Goal: Information Seeking & Learning: Learn about a topic

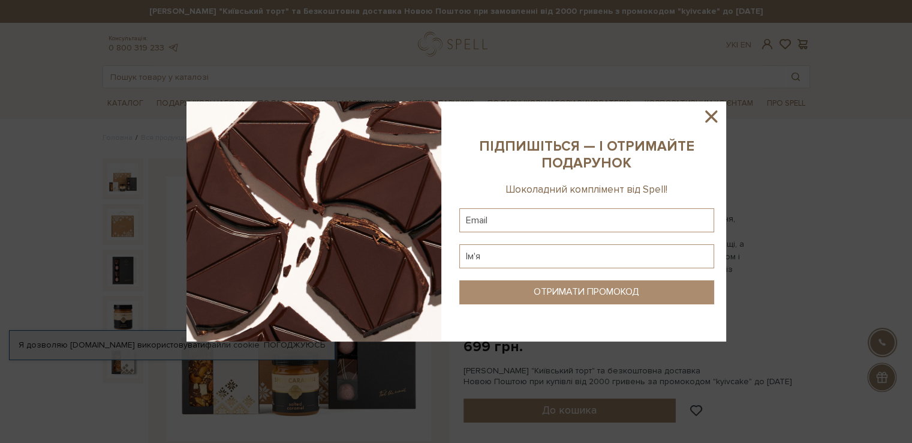
click at [709, 115] on icon at bounding box center [711, 116] width 12 height 12
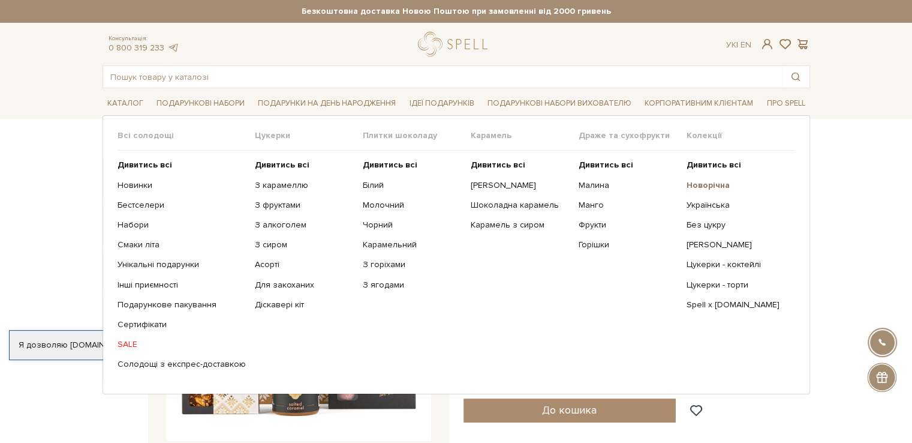
click at [711, 185] on b "Новорічна" at bounding box center [708, 185] width 43 height 10
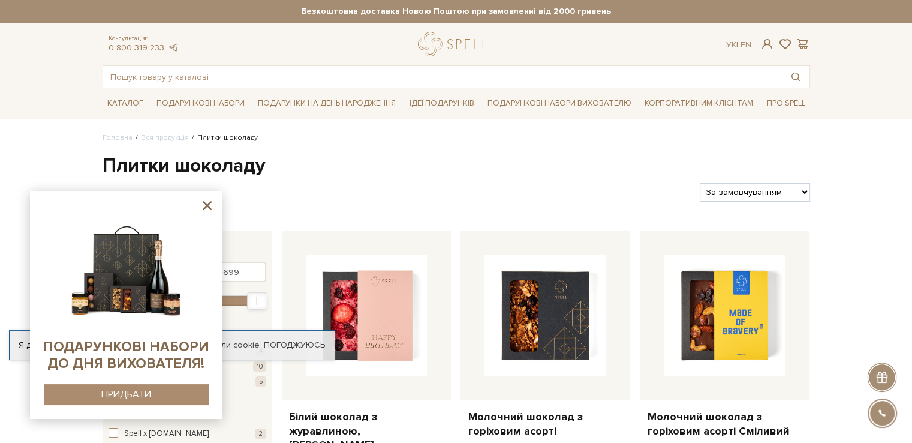
click at [210, 202] on icon at bounding box center [207, 205] width 9 height 9
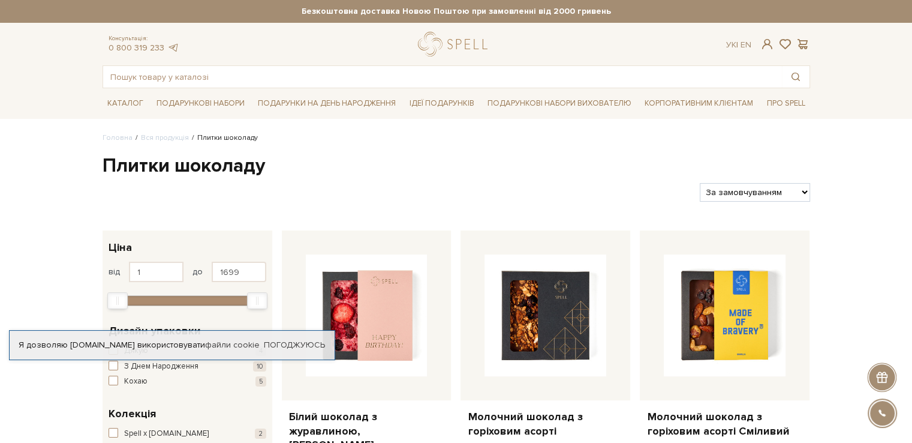
scroll to position [95, 0]
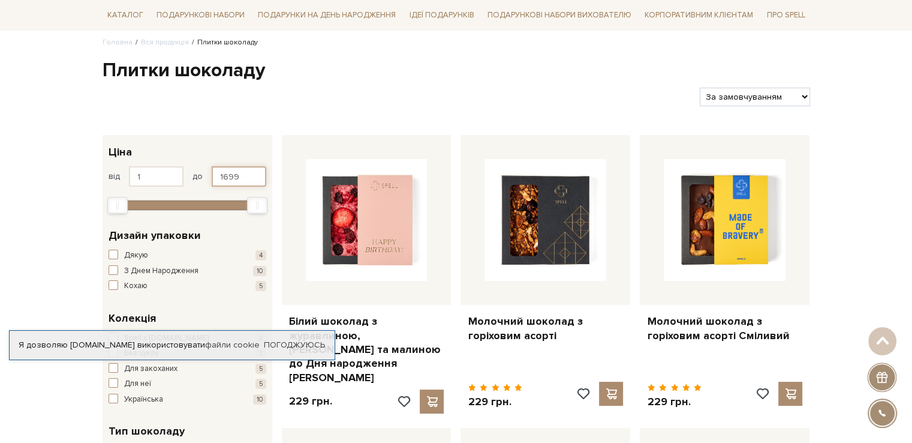
click at [247, 176] on input "1699" at bounding box center [239, 176] width 55 height 20
type input "1"
type input "300"
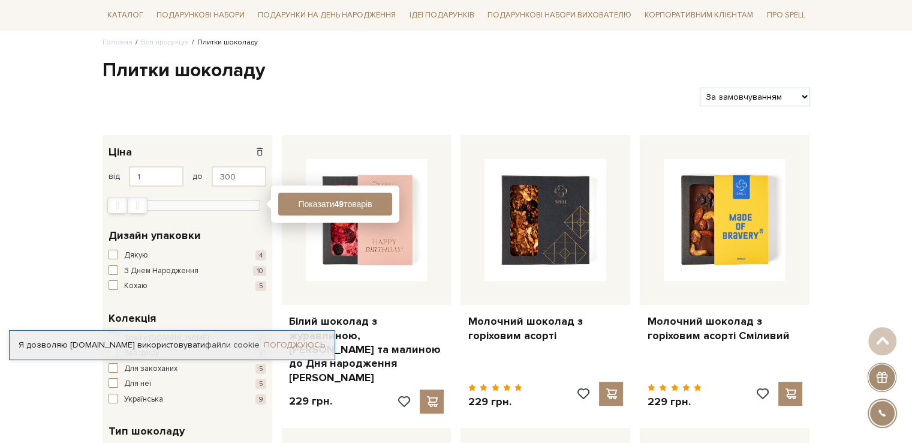
click at [291, 345] on link "Погоджуюсь" at bounding box center [294, 344] width 61 height 11
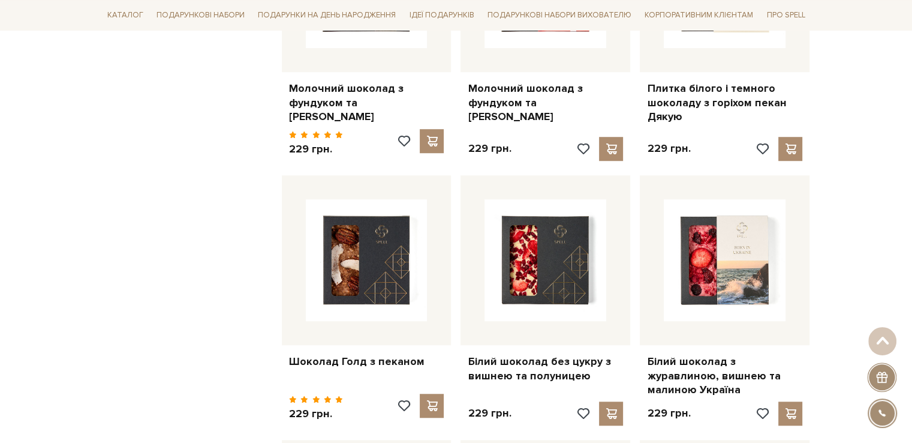
scroll to position [894, 0]
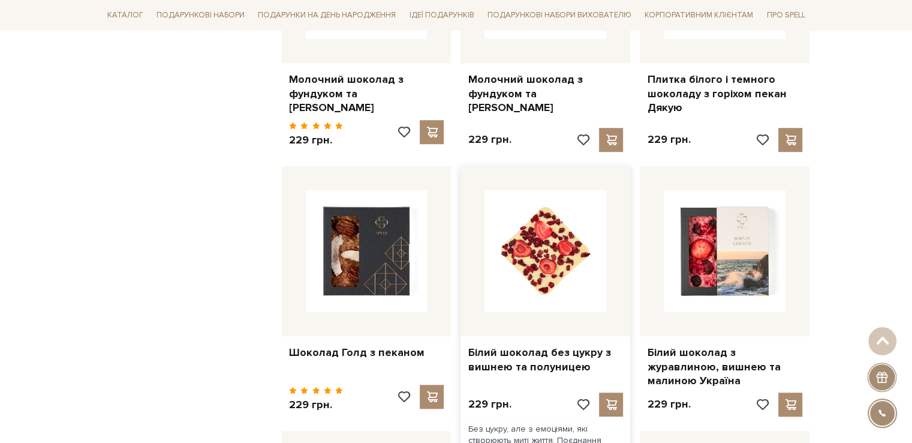
click at [539, 254] on img at bounding box center [546, 251] width 122 height 122
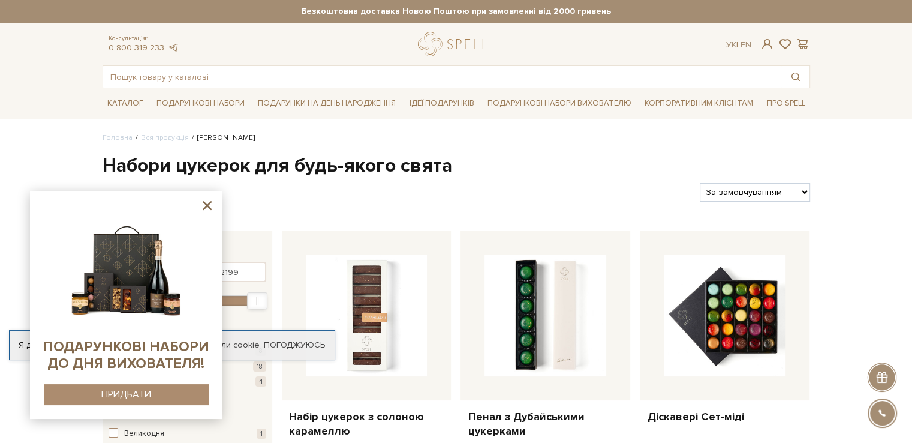
click at [209, 206] on icon at bounding box center [207, 205] width 15 height 15
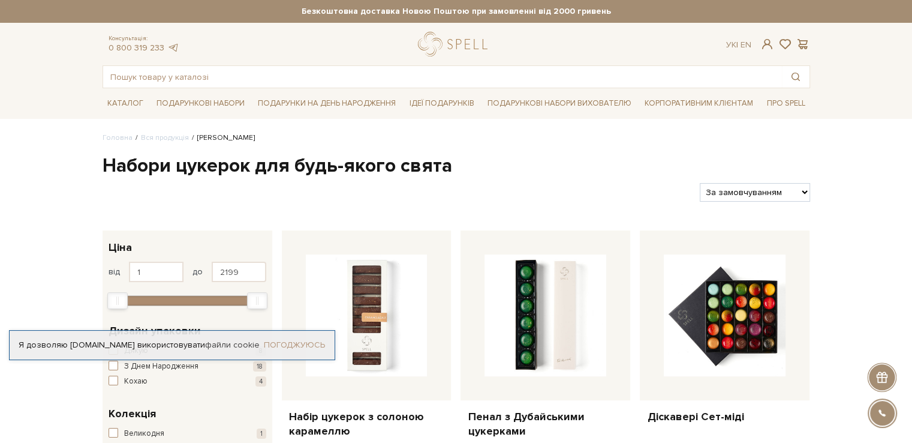
click at [305, 343] on link "Погоджуюсь" at bounding box center [294, 344] width 61 height 11
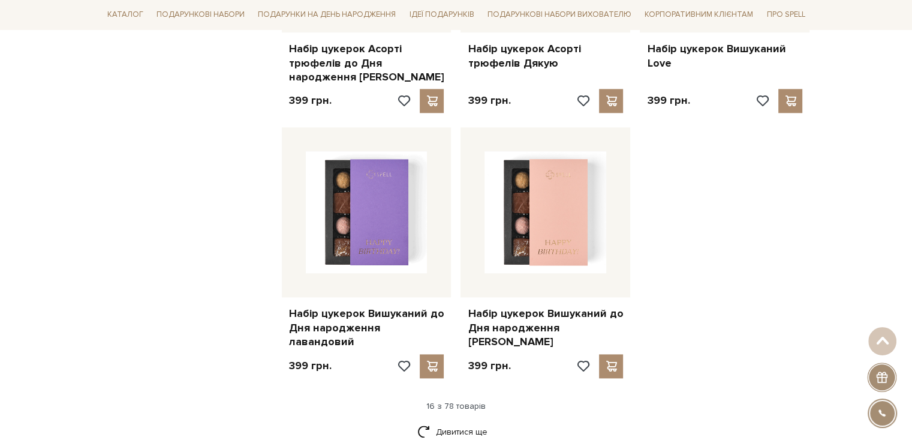
scroll to position [1583, 0]
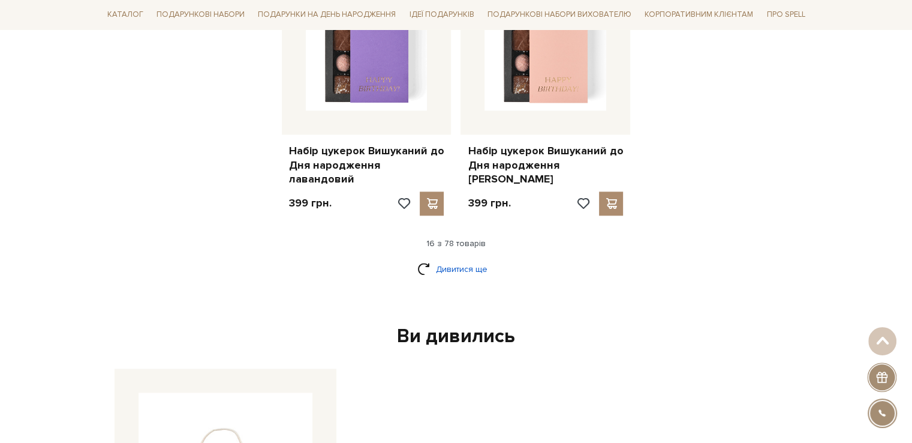
click at [452, 258] on link "Дивитися ще" at bounding box center [456, 268] width 78 height 21
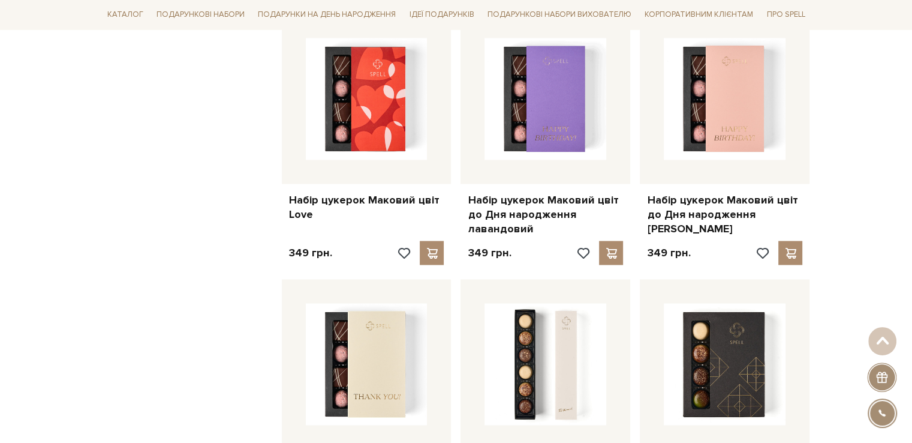
scroll to position [2193, 0]
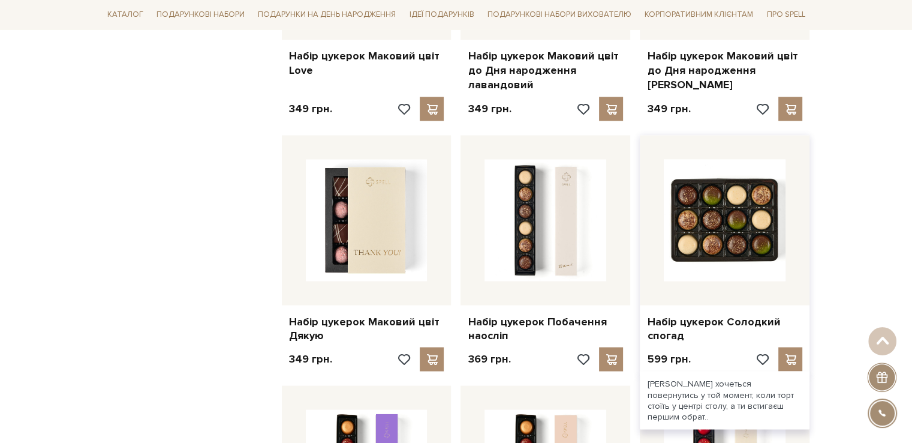
click at [742, 231] on img at bounding box center [725, 220] width 122 height 122
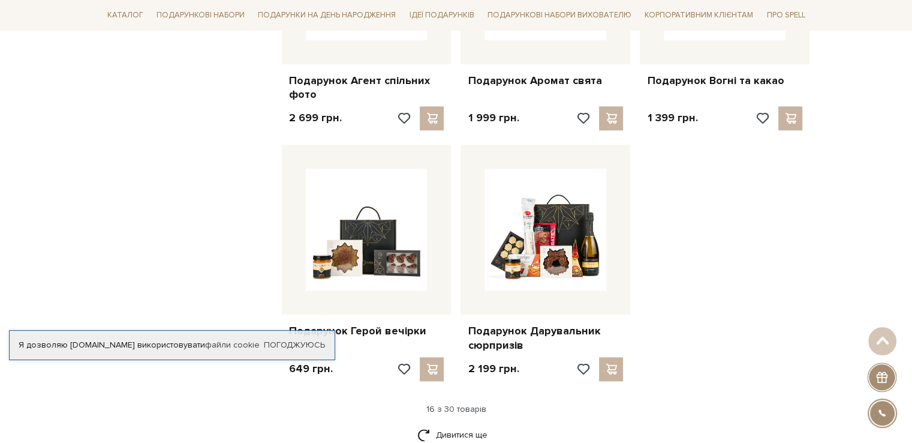
scroll to position [1396, 0]
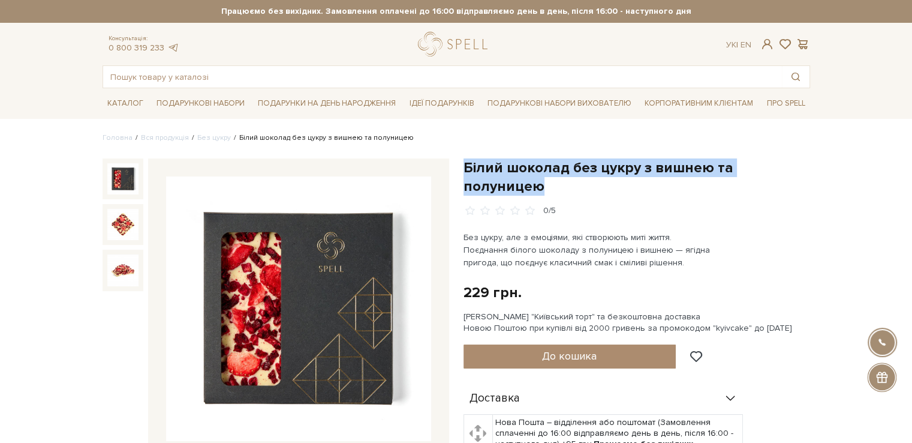
drag, startPoint x: 462, startPoint y: 165, endPoint x: 832, endPoint y: 159, distance: 370.1
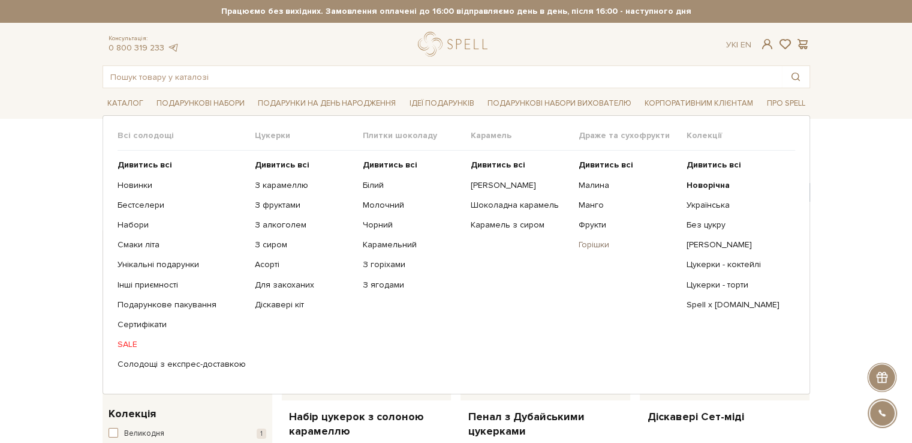
click at [594, 244] on link "Горішки" at bounding box center [628, 244] width 99 height 11
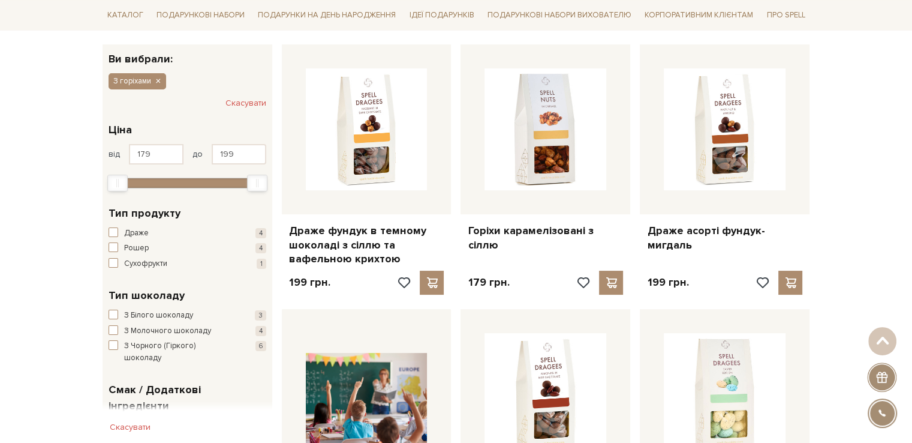
scroll to position [184, 0]
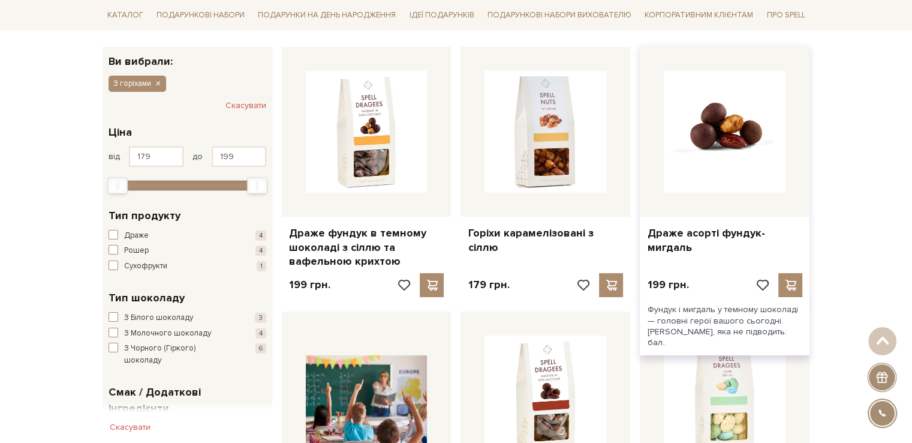
click at [760, 127] on img at bounding box center [725, 132] width 122 height 122
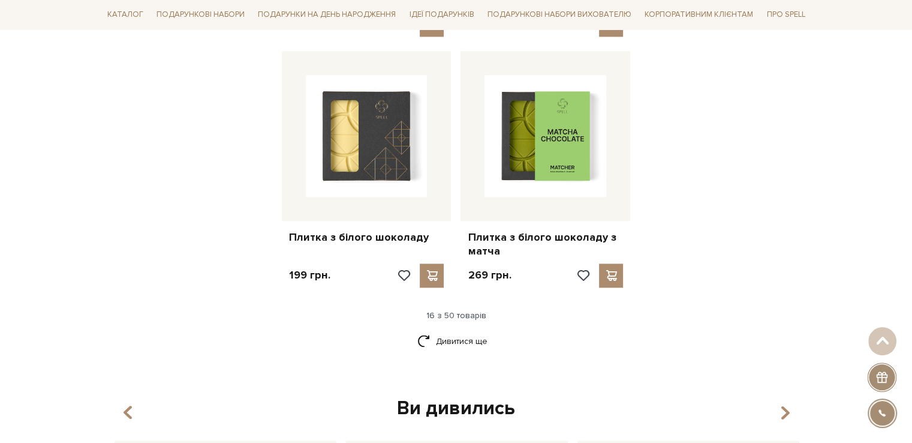
scroll to position [1619, 0]
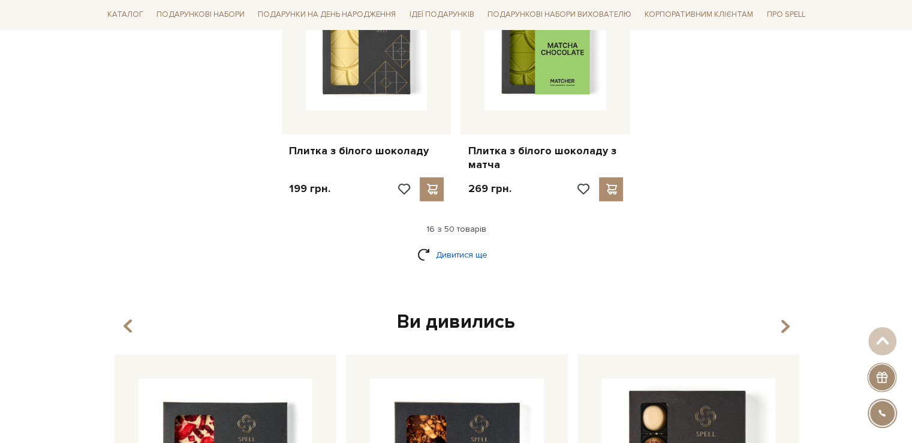
click at [461, 244] on link "Дивитися ще" at bounding box center [456, 254] width 78 height 21
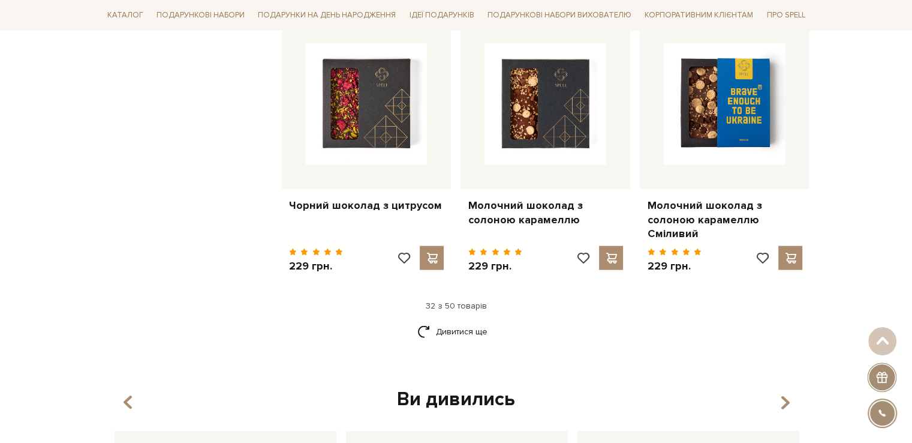
scroll to position [2875, 0]
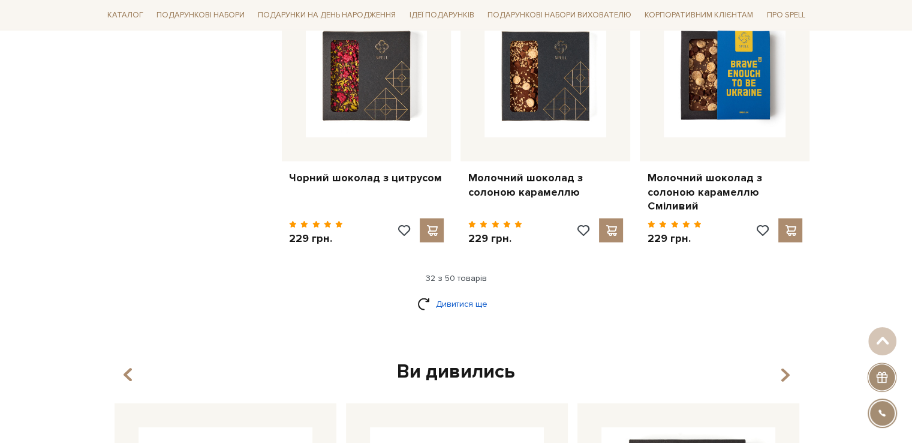
click at [477, 295] on link "Дивитися ще" at bounding box center [456, 303] width 78 height 21
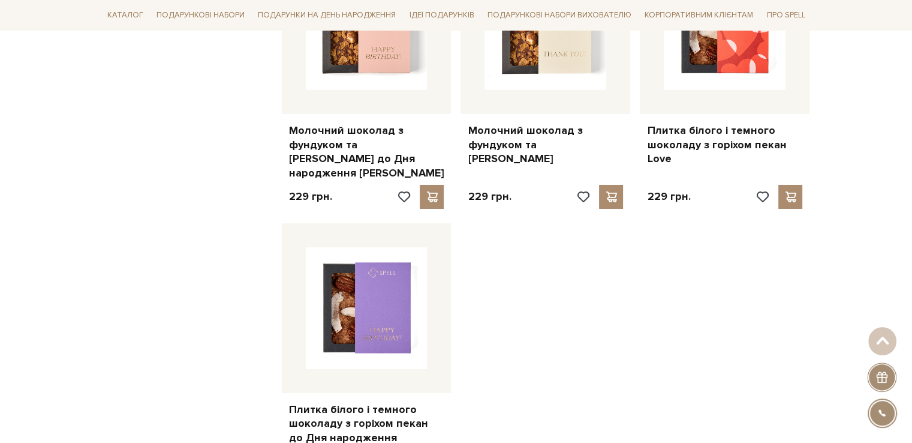
scroll to position [4322, 0]
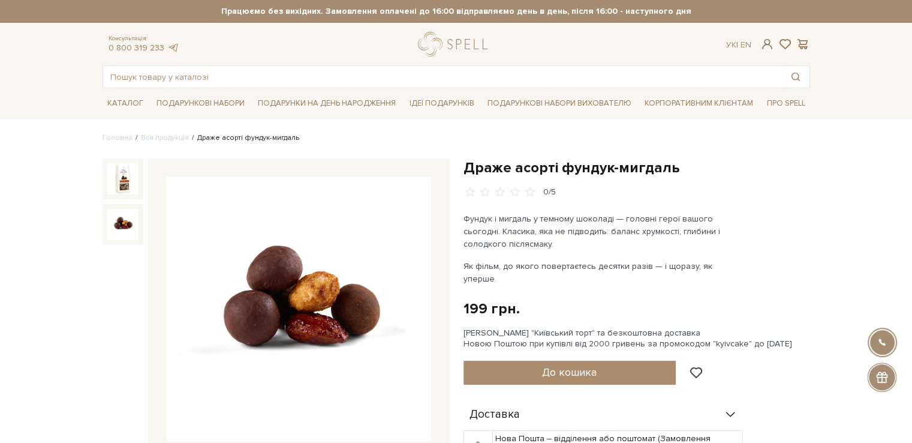
click at [118, 233] on img at bounding box center [122, 224] width 31 height 31
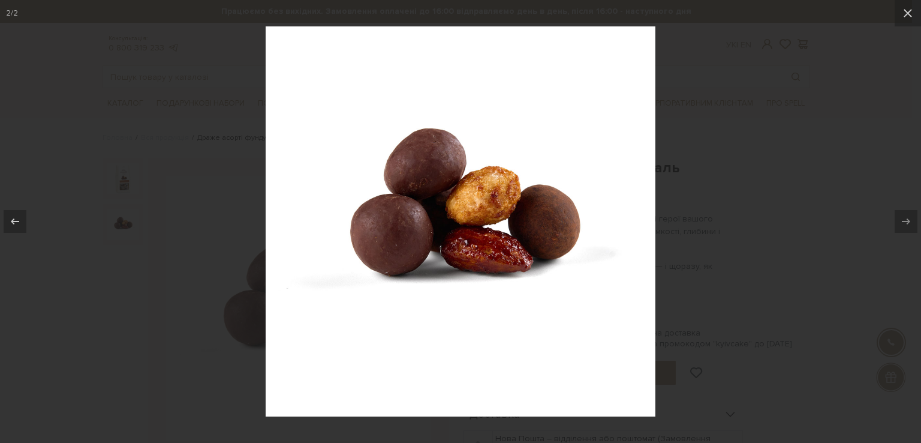
click at [790, 243] on div at bounding box center [460, 221] width 921 height 443
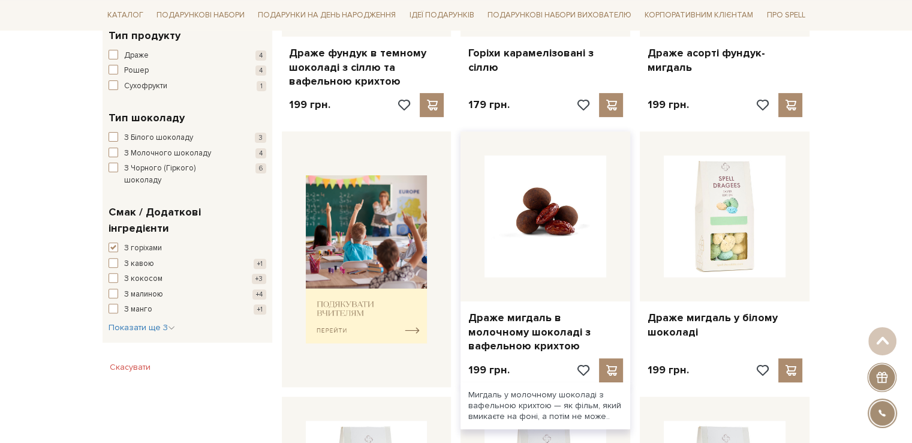
click at [566, 218] on img at bounding box center [546, 216] width 122 height 122
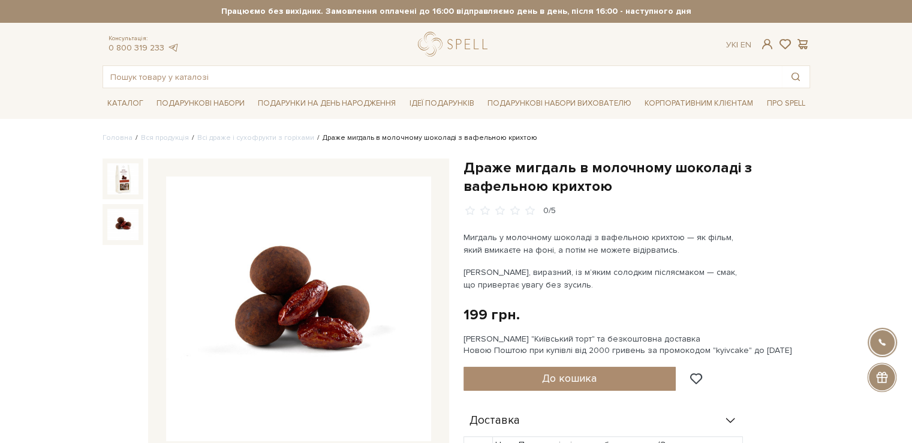
click at [132, 224] on img at bounding box center [122, 224] width 31 height 31
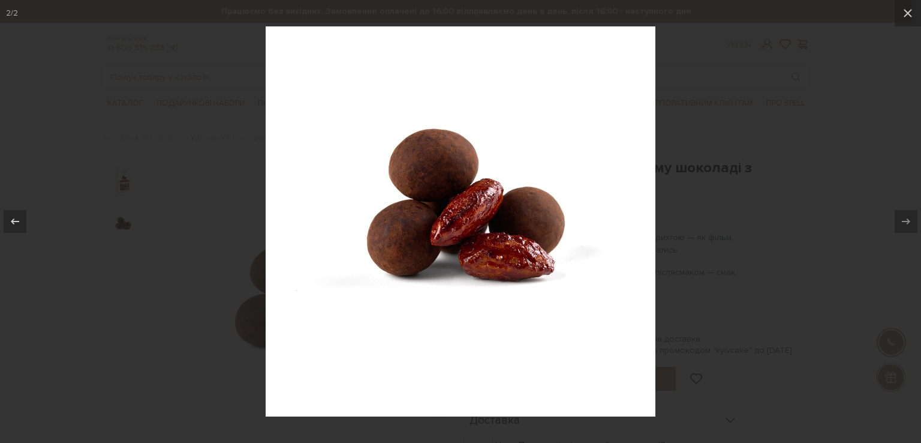
click at [171, 314] on div at bounding box center [460, 221] width 921 height 443
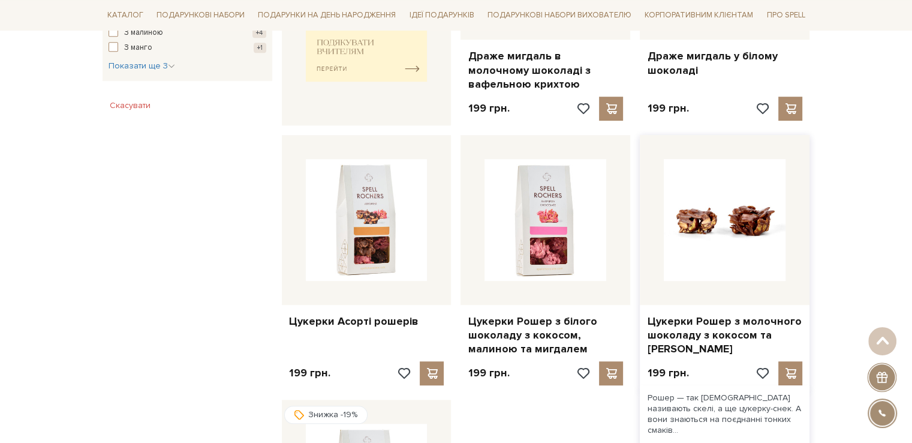
click at [756, 262] on img at bounding box center [725, 220] width 122 height 122
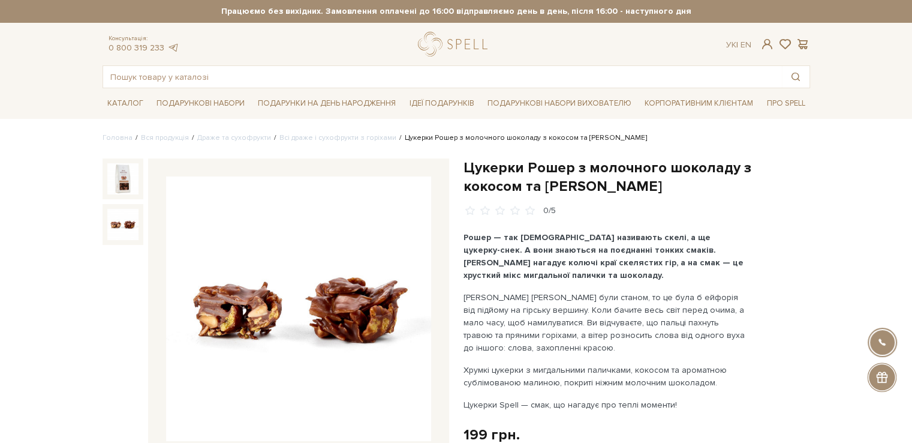
click at [129, 228] on img at bounding box center [122, 224] width 31 height 31
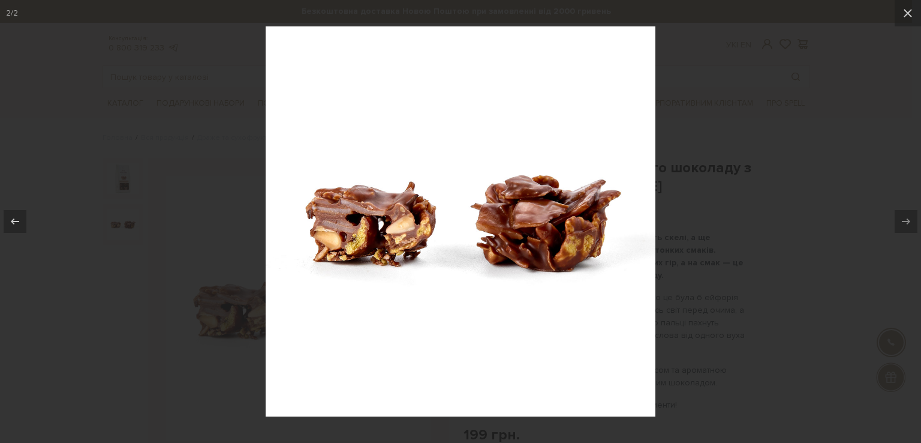
click at [130, 260] on div at bounding box center [460, 221] width 921 height 443
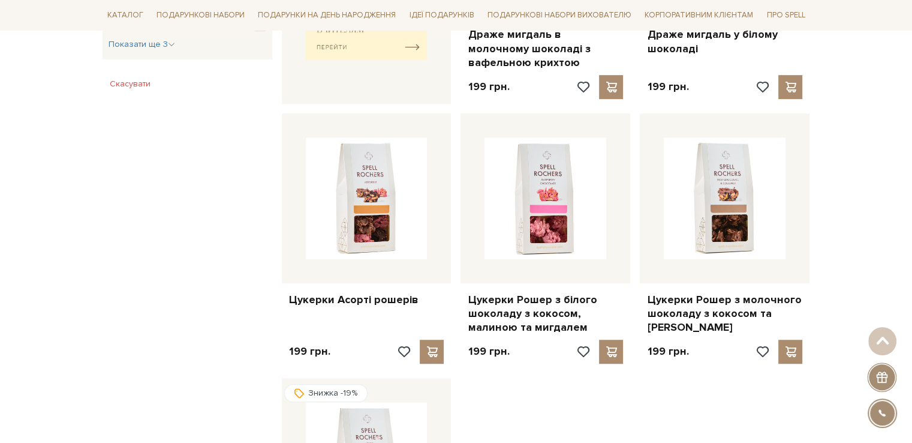
scroll to position [625, 0]
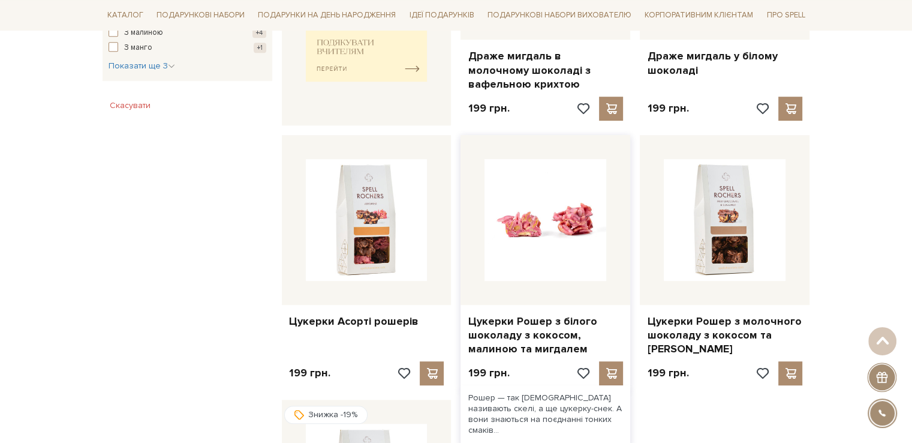
click at [544, 225] on img at bounding box center [546, 220] width 122 height 122
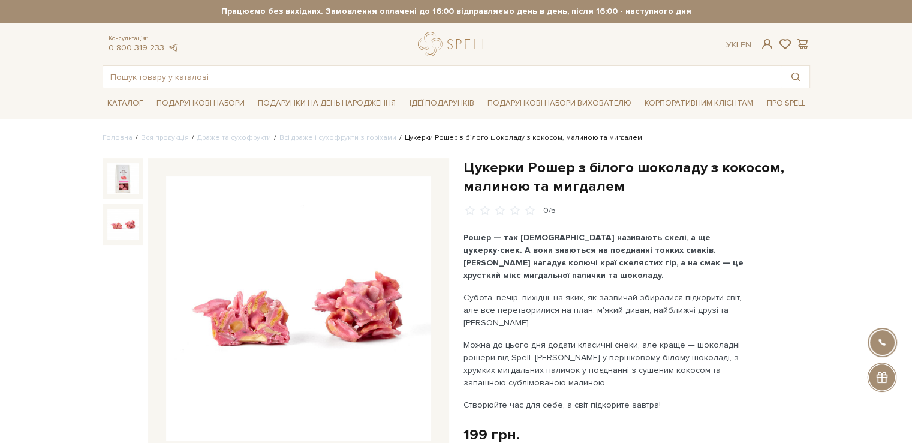
click at [125, 224] on img at bounding box center [122, 224] width 31 height 31
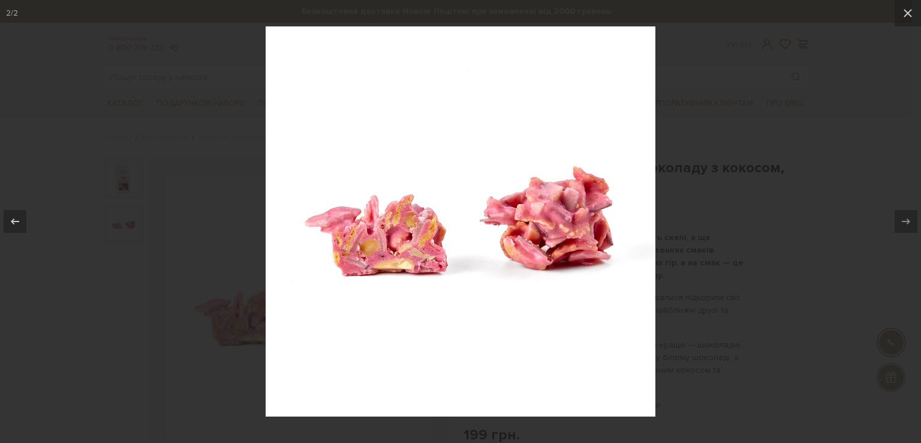
click at [118, 270] on div at bounding box center [460, 221] width 921 height 443
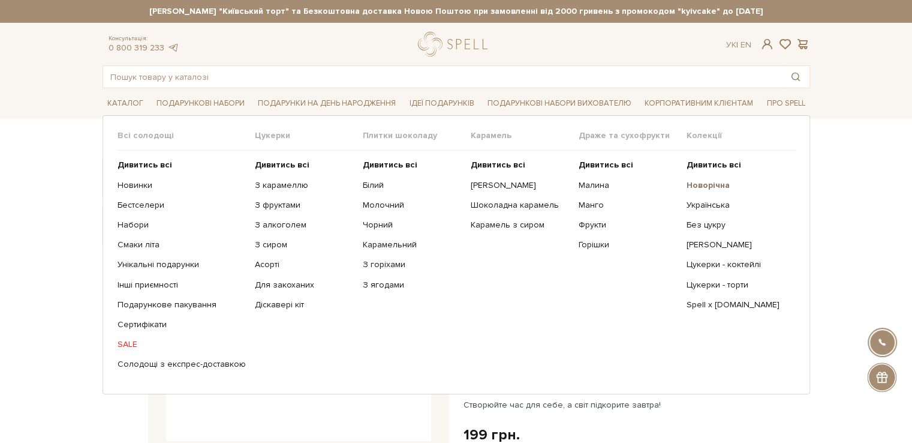
click at [714, 181] on b "Новорічна" at bounding box center [708, 185] width 43 height 10
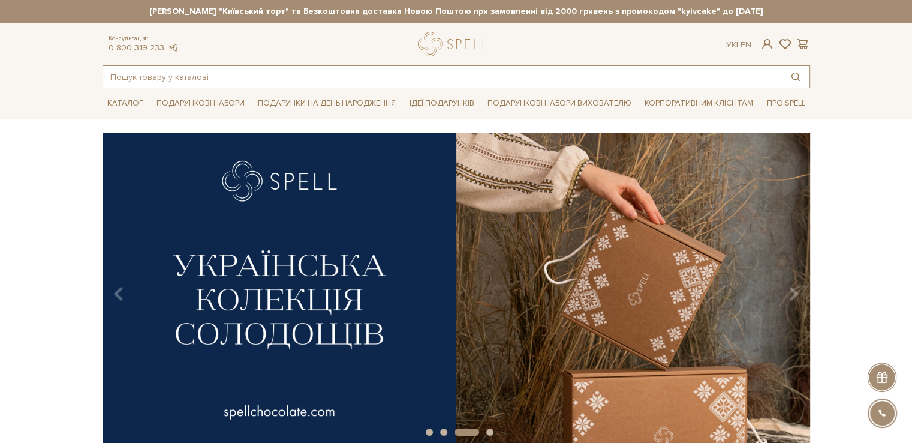
click at [727, 73] on input "text" at bounding box center [442, 77] width 679 height 22
type input "мед"
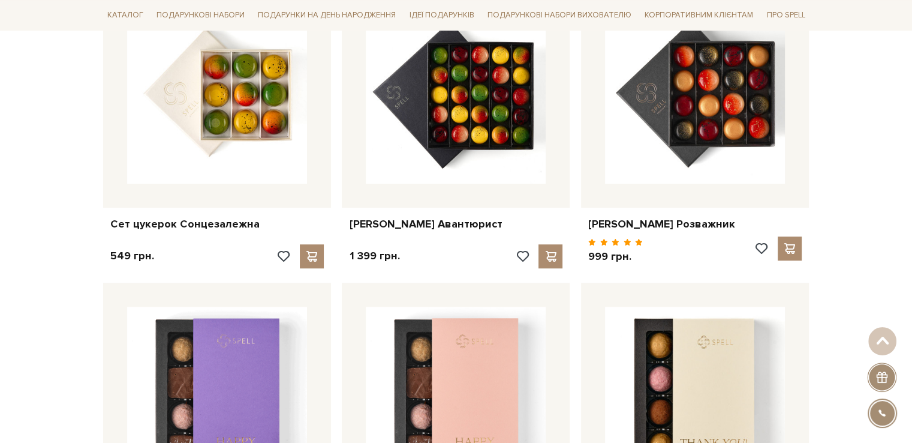
scroll to position [880, 0]
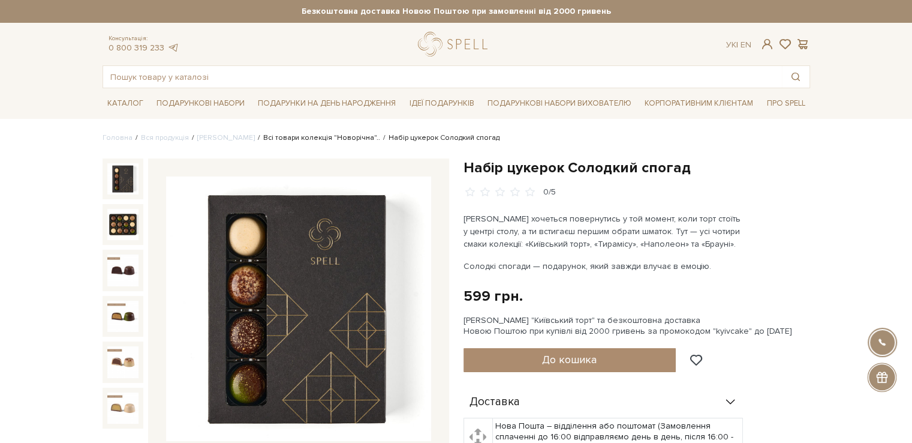
click at [297, 136] on link "Всі товари колекція "Новорічна".." at bounding box center [321, 137] width 117 height 9
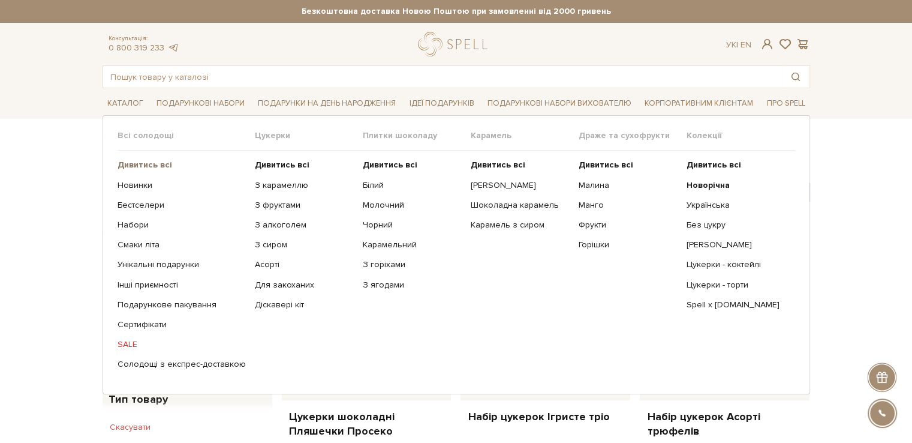
click at [148, 160] on b "Дивитись всі" at bounding box center [145, 165] width 55 height 10
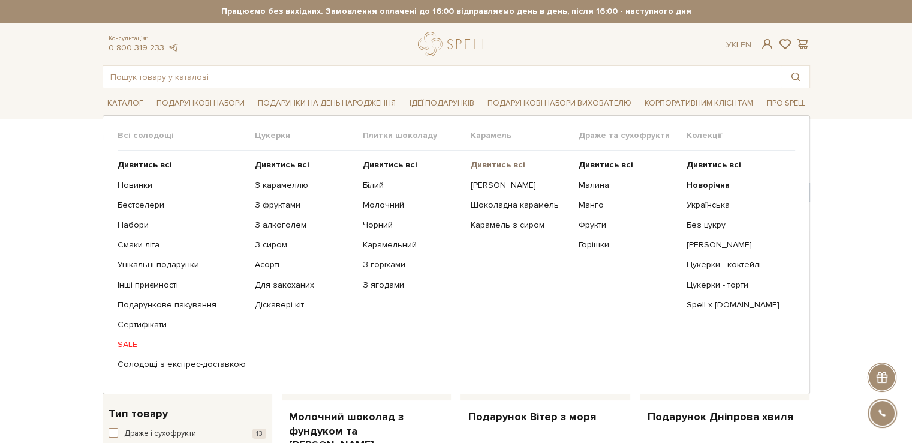
click at [504, 166] on b "Дивитись всі" at bounding box center [498, 165] width 55 height 10
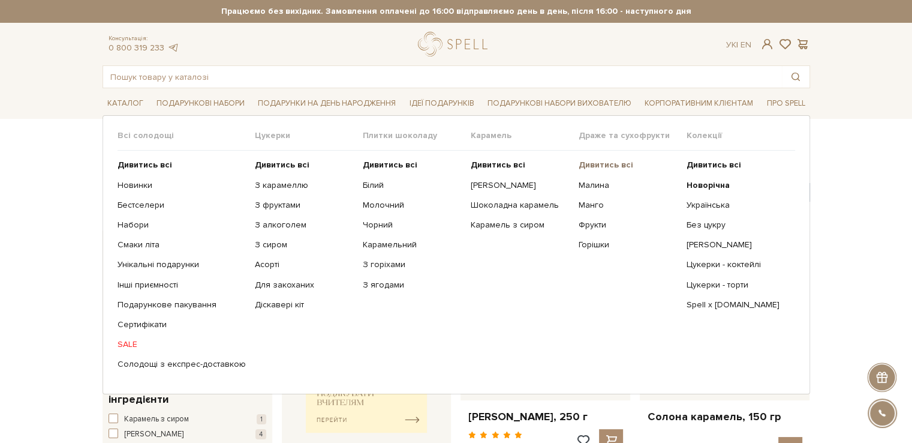
click at [595, 162] on b "Дивитись всі" at bounding box center [606, 165] width 55 height 10
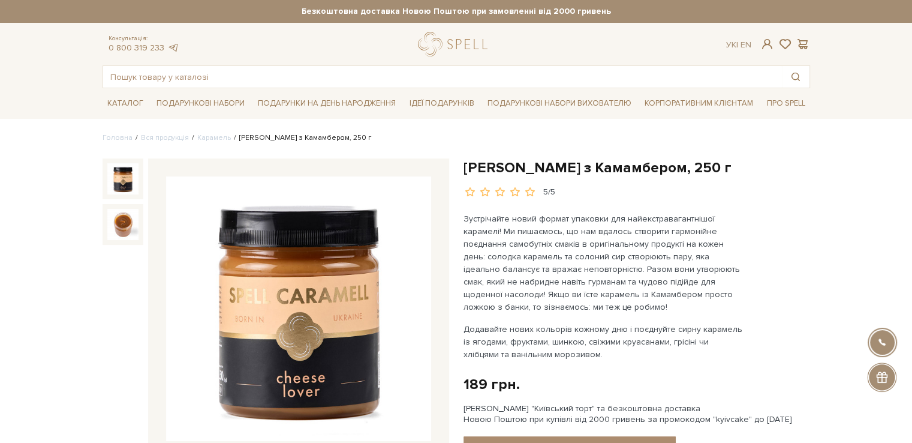
drag, startPoint x: 463, startPoint y: 167, endPoint x: 629, endPoint y: 166, distance: 165.5
click at [629, 166] on h1 "[PERSON_NAME] з Камамбером, 250 г" at bounding box center [637, 167] width 347 height 19
click at [646, 168] on h1 "[PERSON_NAME] з Камамбером, 250 г" at bounding box center [637, 167] width 347 height 19
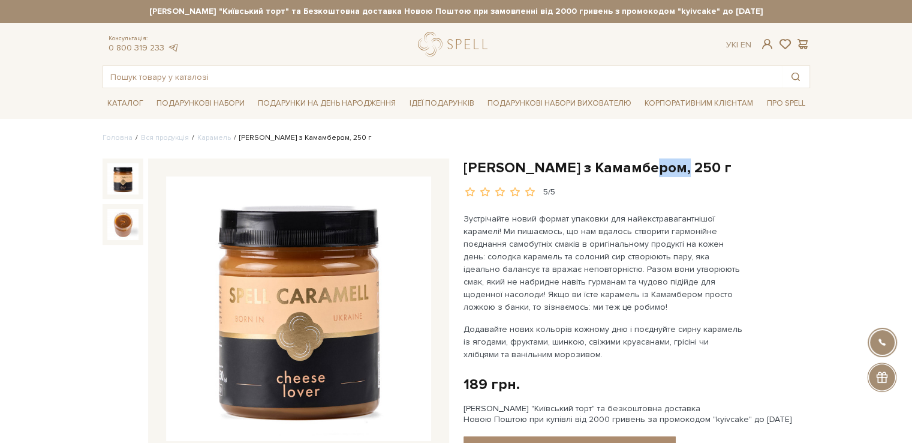
click at [646, 168] on h1 "[PERSON_NAME] з Камамбером, 250 г" at bounding box center [637, 167] width 347 height 19
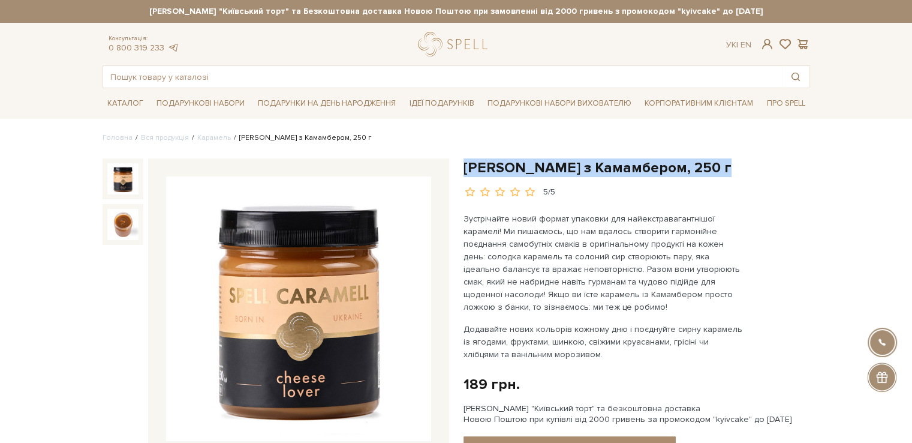
click at [646, 168] on h1 "[PERSON_NAME] з Камамбером, 250 г" at bounding box center [637, 167] width 347 height 19
copy div "[PERSON_NAME] з Камамбером, 250 г"
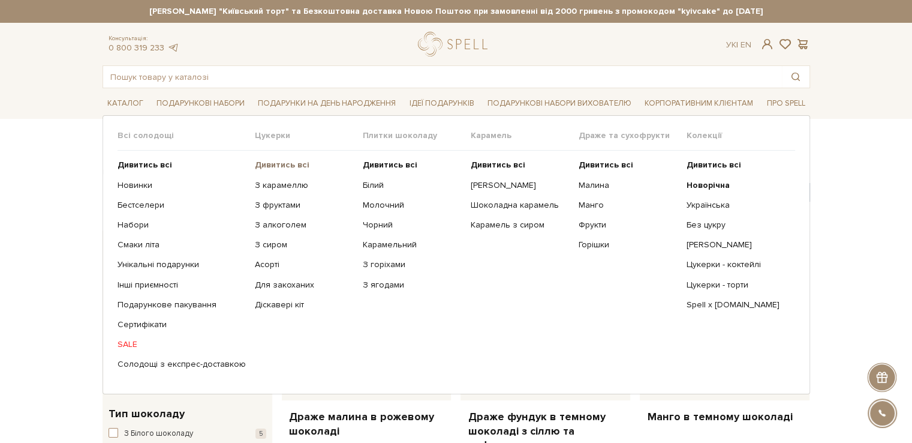
click at [267, 160] on b "Дивитись всі" at bounding box center [282, 165] width 55 height 10
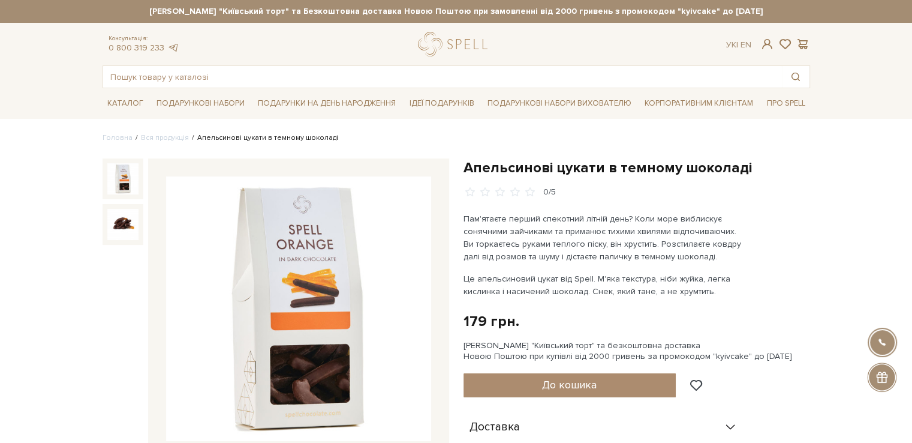
click at [481, 167] on h1 "Апельсинові цукати в темному шоколаді" at bounding box center [637, 167] width 347 height 19
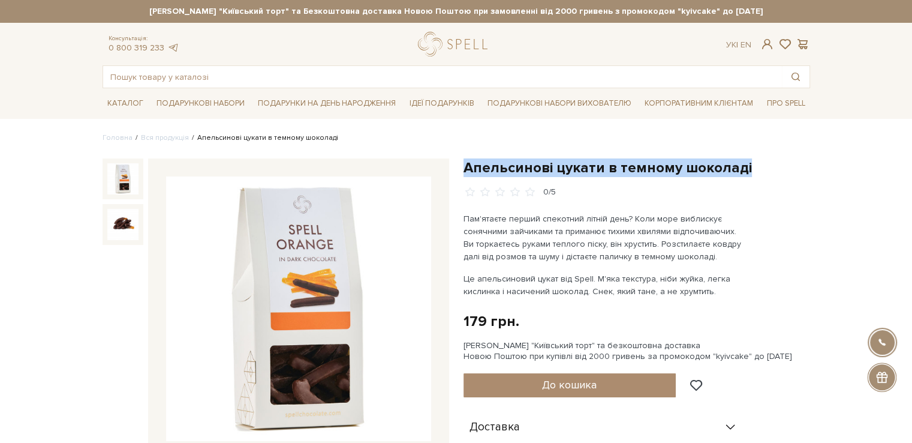
drag, startPoint x: 463, startPoint y: 168, endPoint x: 751, endPoint y: 168, distance: 287.9
click at [751, 168] on h1 "Апельсинові цукати в темному шоколаді" at bounding box center [637, 167] width 347 height 19
copy h1 "Апельсинові цукати в темному шоколаді"
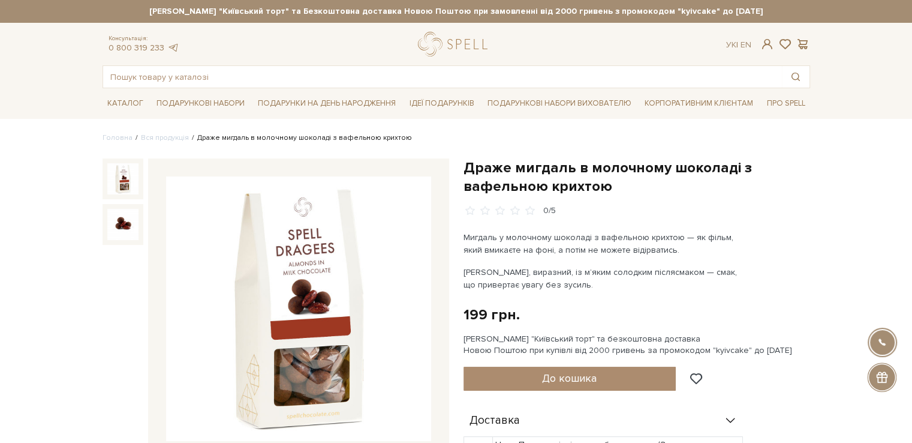
click at [528, 167] on h1 "Драже мигдаль в молочному шоколаді з вафельною крихтою" at bounding box center [637, 176] width 347 height 37
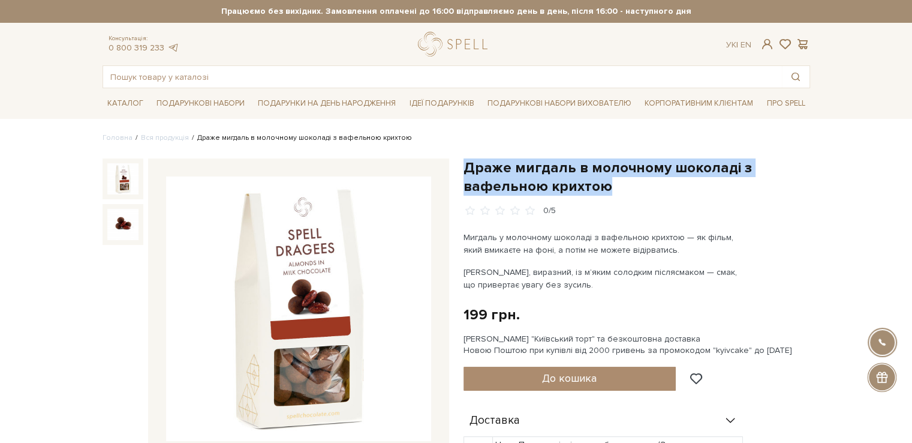
click at [528, 167] on h1 "Драже мигдаль в молочному шоколаді з вафельною крихтою" at bounding box center [637, 176] width 347 height 37
copy div "Драже мигдаль в молочному шоколаді з вафельною крихтою"
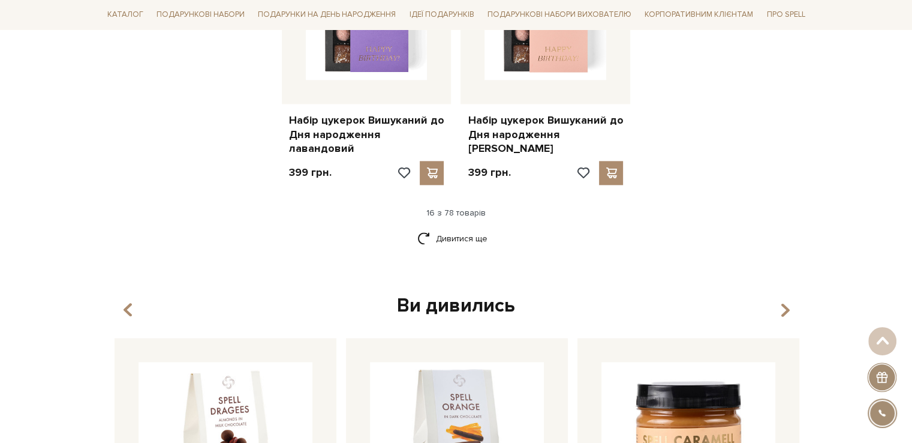
scroll to position [1521, 0]
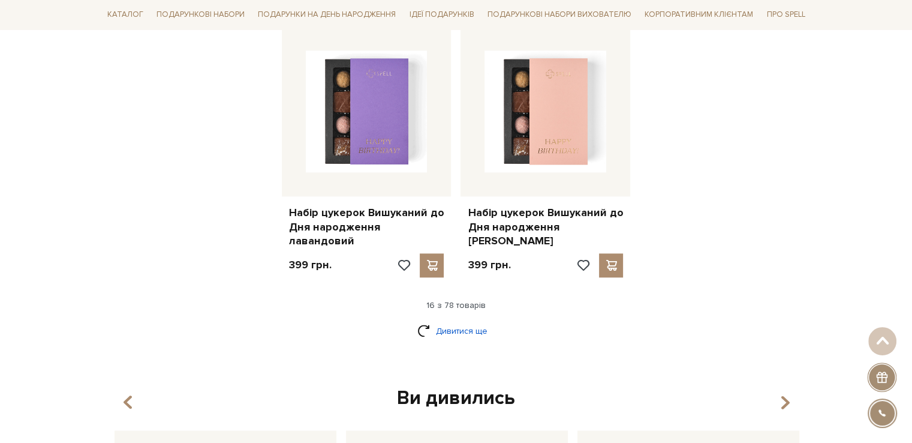
click at [464, 320] on link "Дивитися ще" at bounding box center [456, 330] width 78 height 21
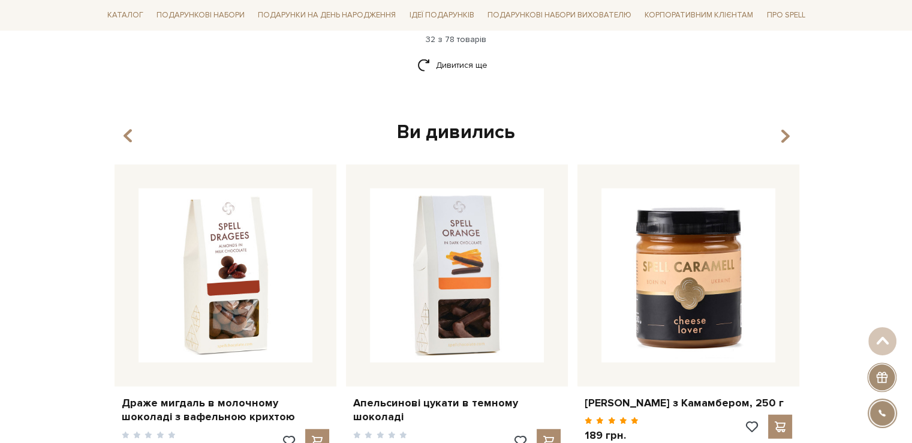
scroll to position [3086, 0]
